Goal: Book appointment/travel/reservation

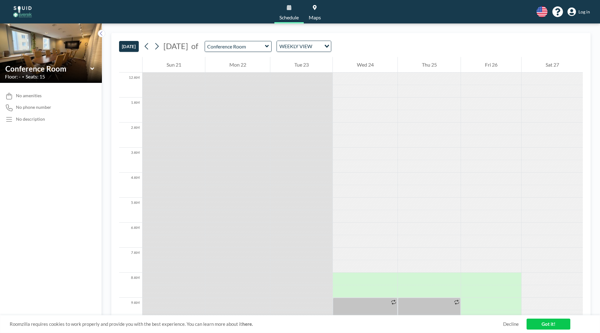
scroll to position [325, 0]
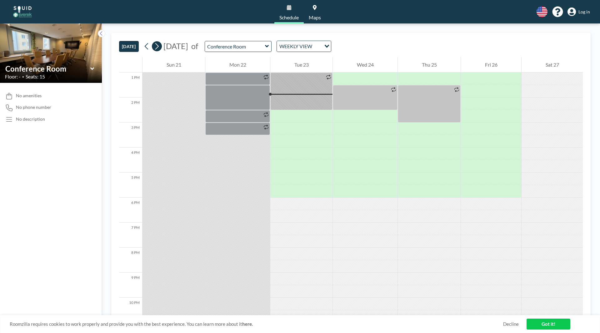
click at [159, 46] on icon at bounding box center [156, 46] width 3 height 7
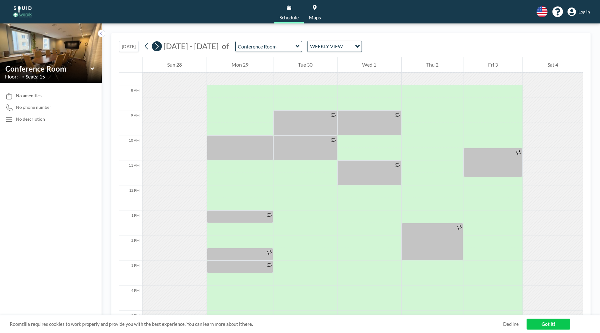
scroll to position [187, 0]
click at [294, 167] on div at bounding box center [305, 166] width 64 height 12
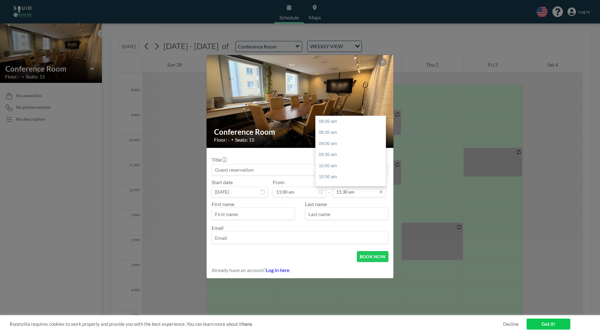
scroll to position [78, 0]
click at [331, 134] on div "12:00 pm" at bounding box center [352, 132] width 73 height 11
type input "12:00 pm"
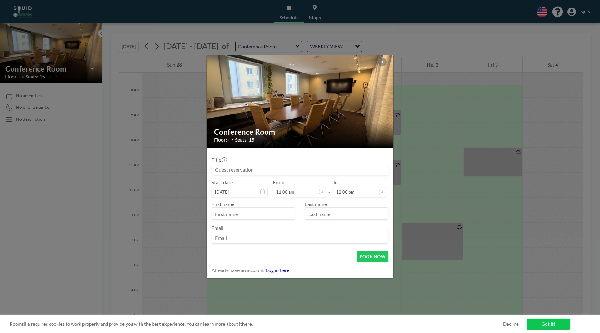
click at [266, 173] on input at bounding box center [300, 169] width 176 height 11
type input "M"
type input "m"
click at [249, 212] on input "text" at bounding box center [253, 214] width 83 height 11
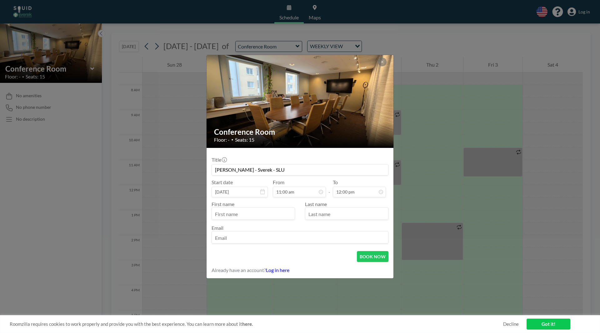
type input "[PERSON_NAME] - Sverek - SLU"
type input "[PERSON_NAME]"
type input "[PERSON_NAME][EMAIL_ADDRESS][DOMAIN_NAME]"
click at [302, 253] on div "BOOK NOW" at bounding box center [300, 256] width 177 height 11
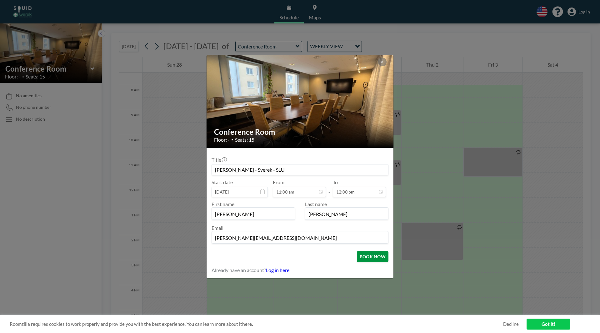
click at [372, 257] on button "BOOK NOW" at bounding box center [373, 256] width 32 height 11
